Goal: Navigation & Orientation: Find specific page/section

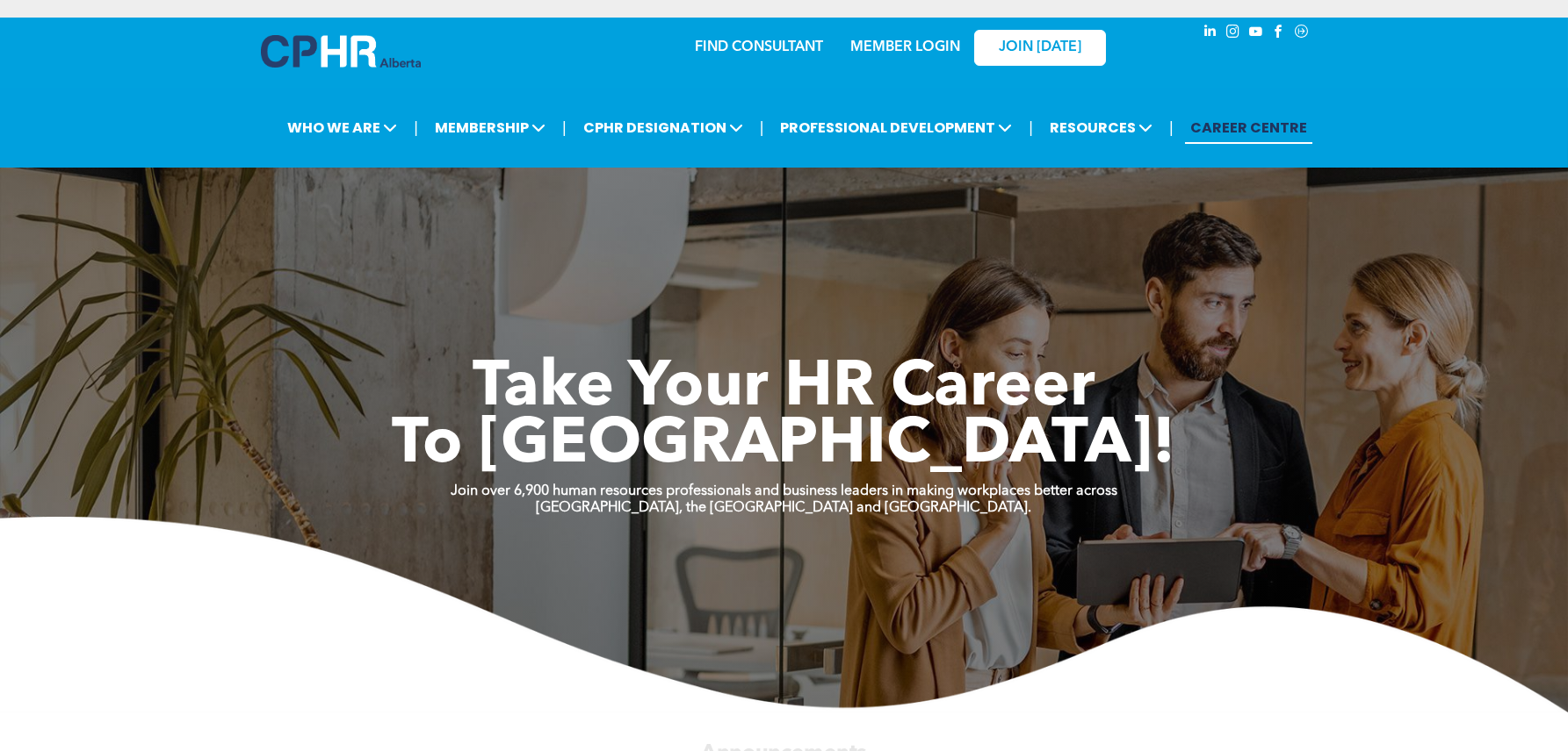
click at [919, 40] on link "MEMBER LOGIN" at bounding box center [905, 47] width 110 height 14
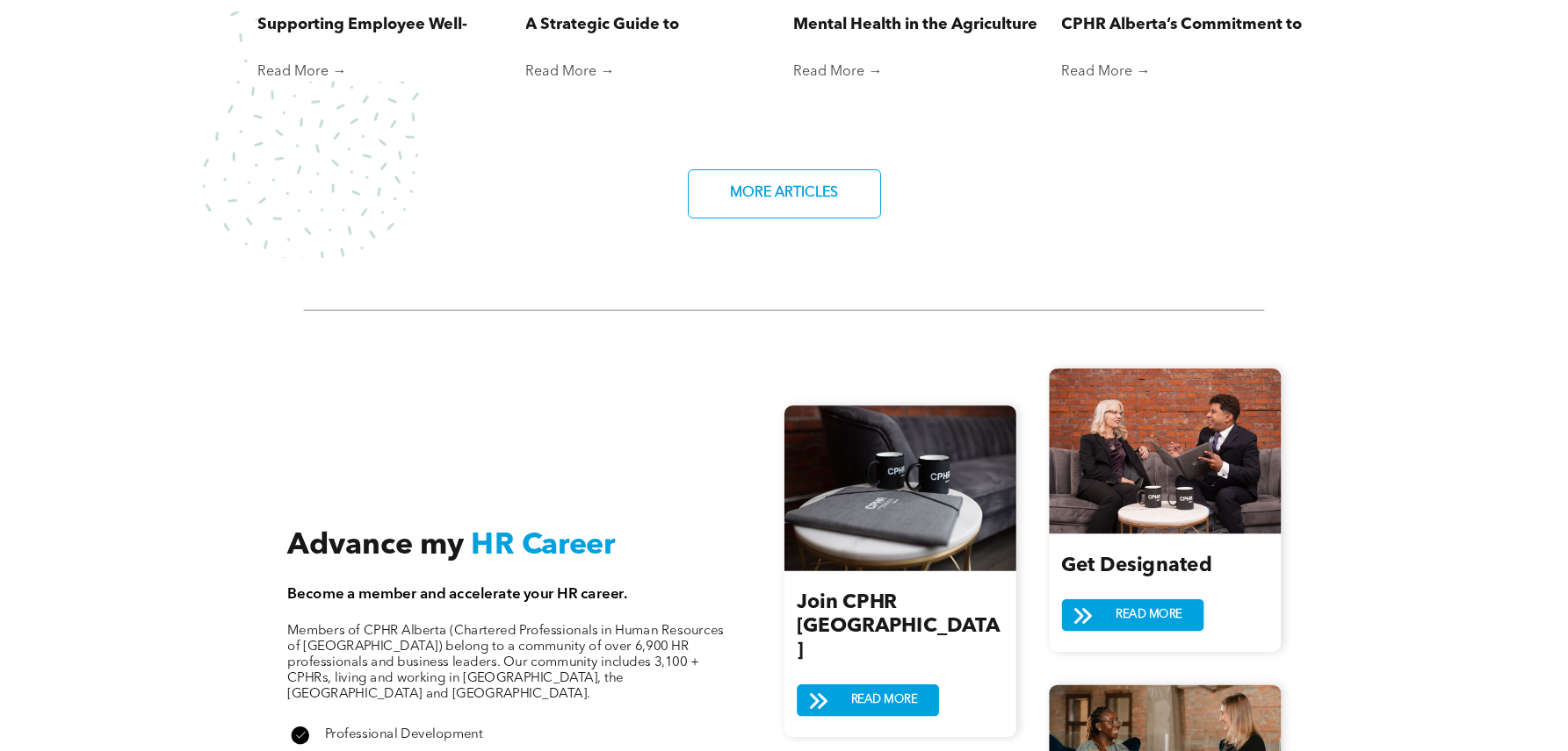
scroll to position [1056, 0]
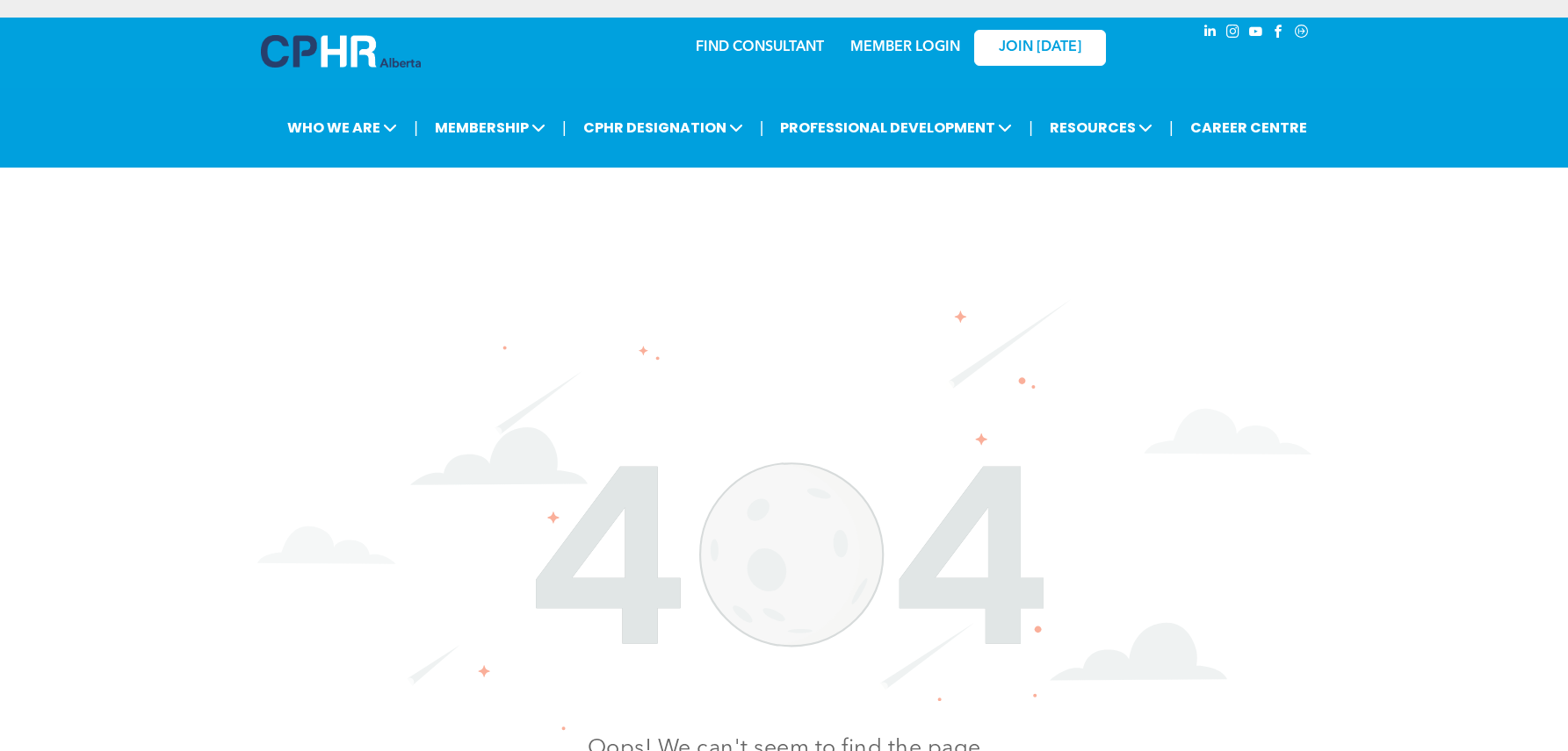
scroll to position [263, 0]
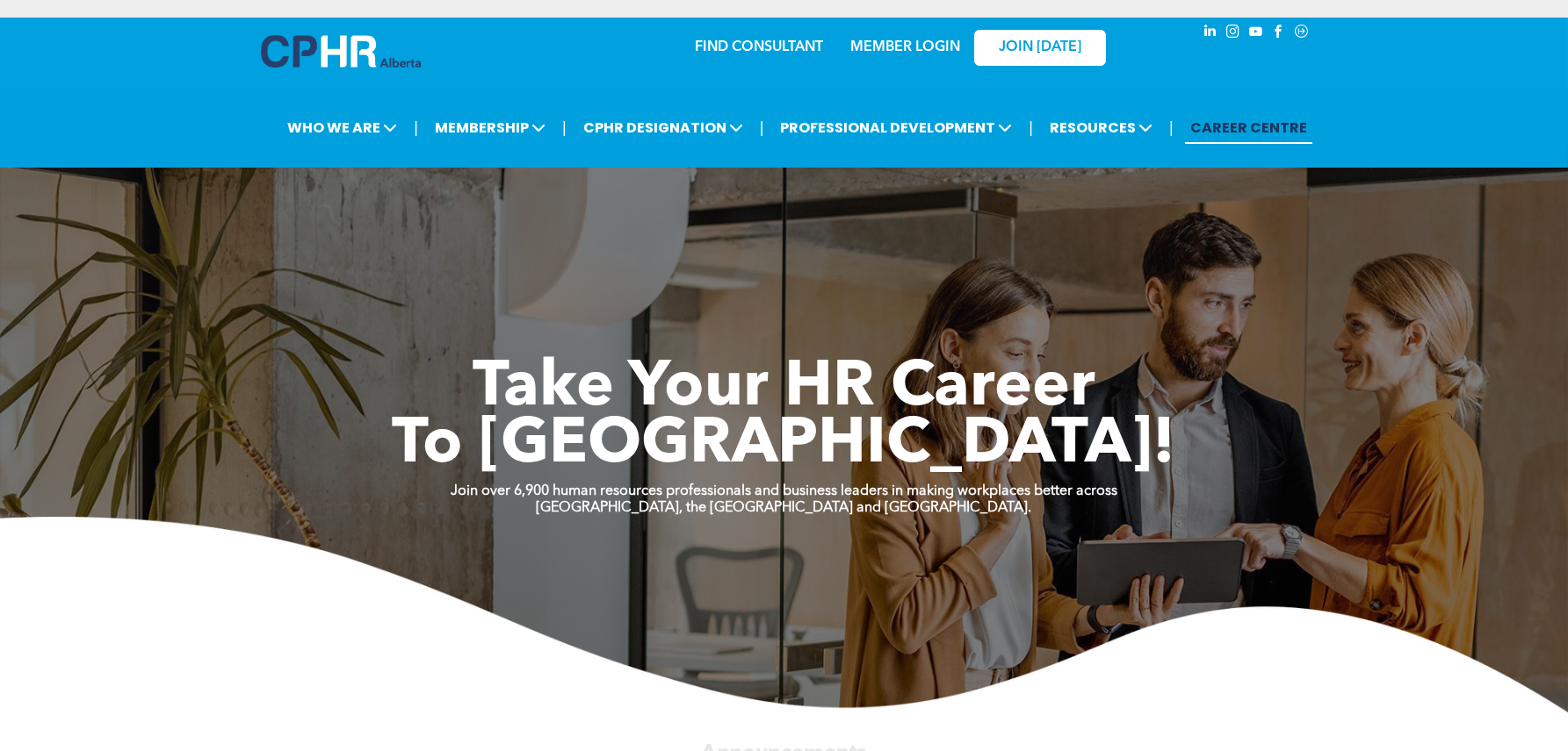
click at [887, 46] on link "MEMBER LOGIN" at bounding box center [905, 47] width 110 height 14
